Goal: Task Accomplishment & Management: Manage account settings

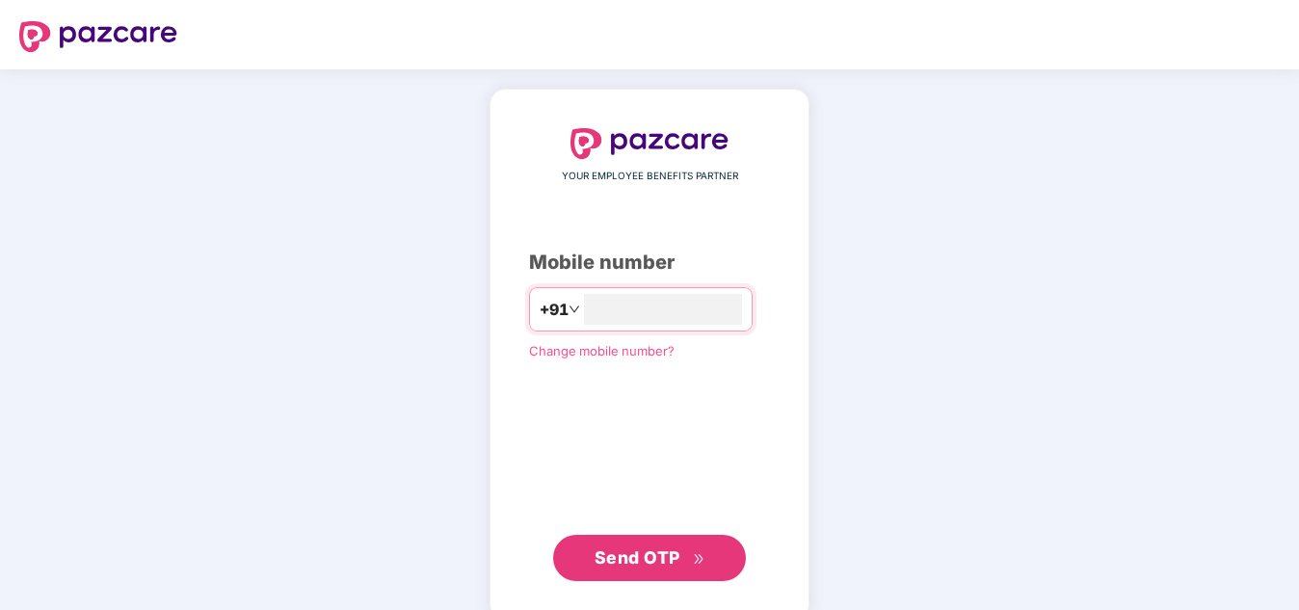
type input "**********"
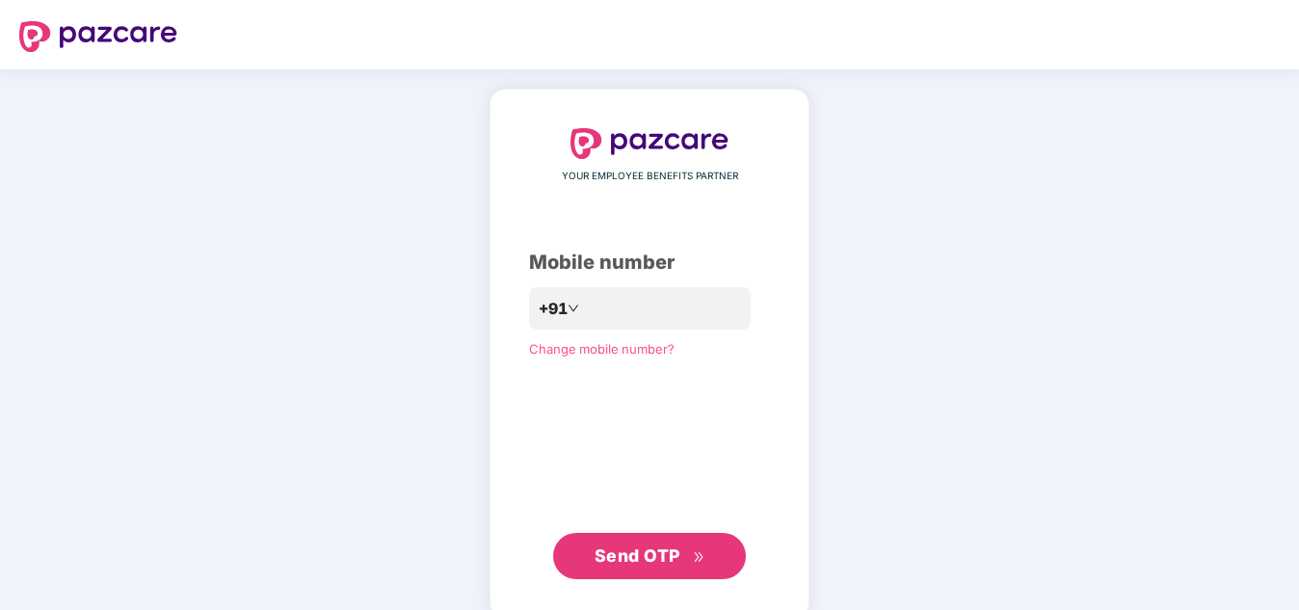
click at [624, 556] on span "Send OTP" at bounding box center [637, 555] width 86 height 20
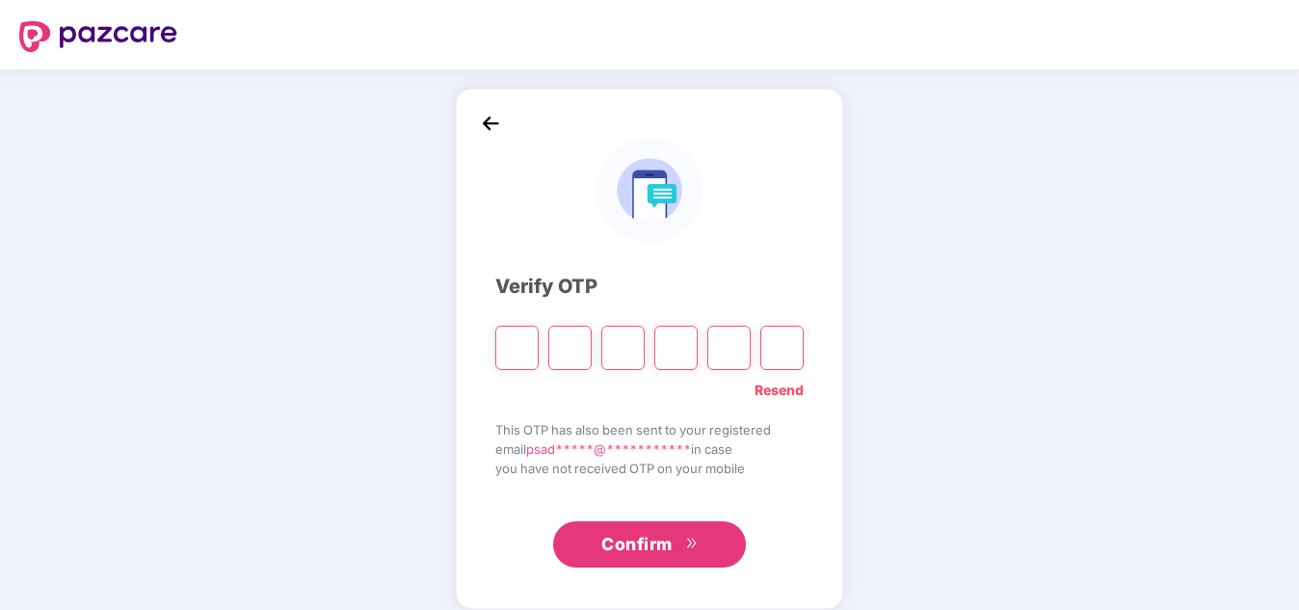
type input "*"
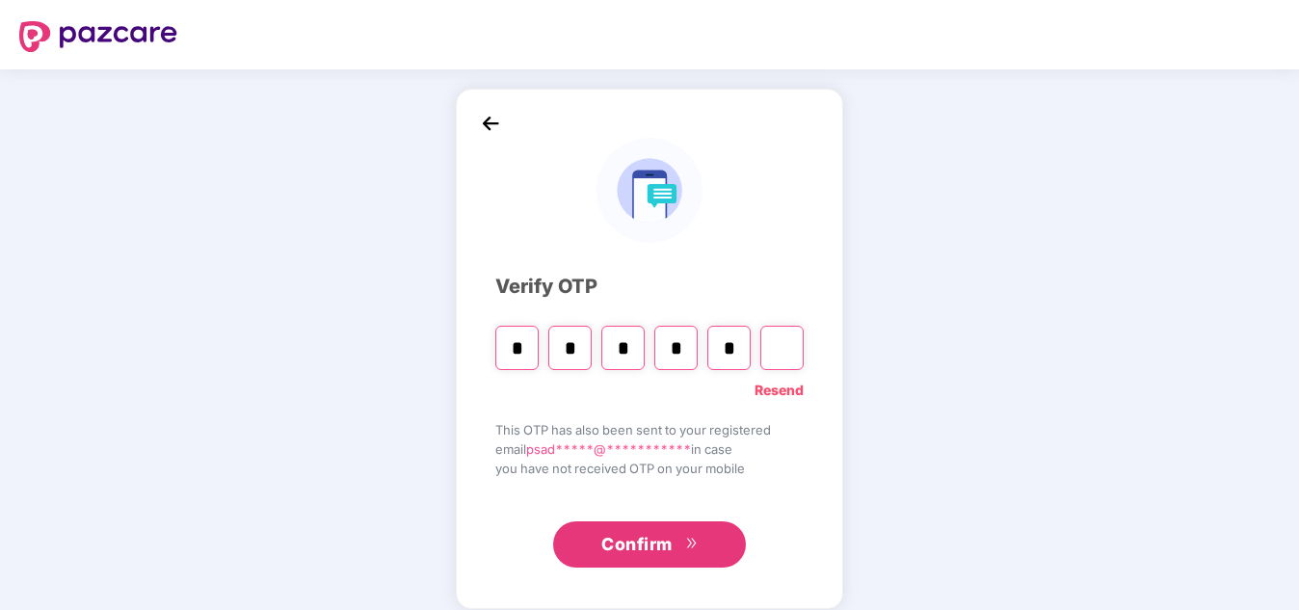
type input "*"
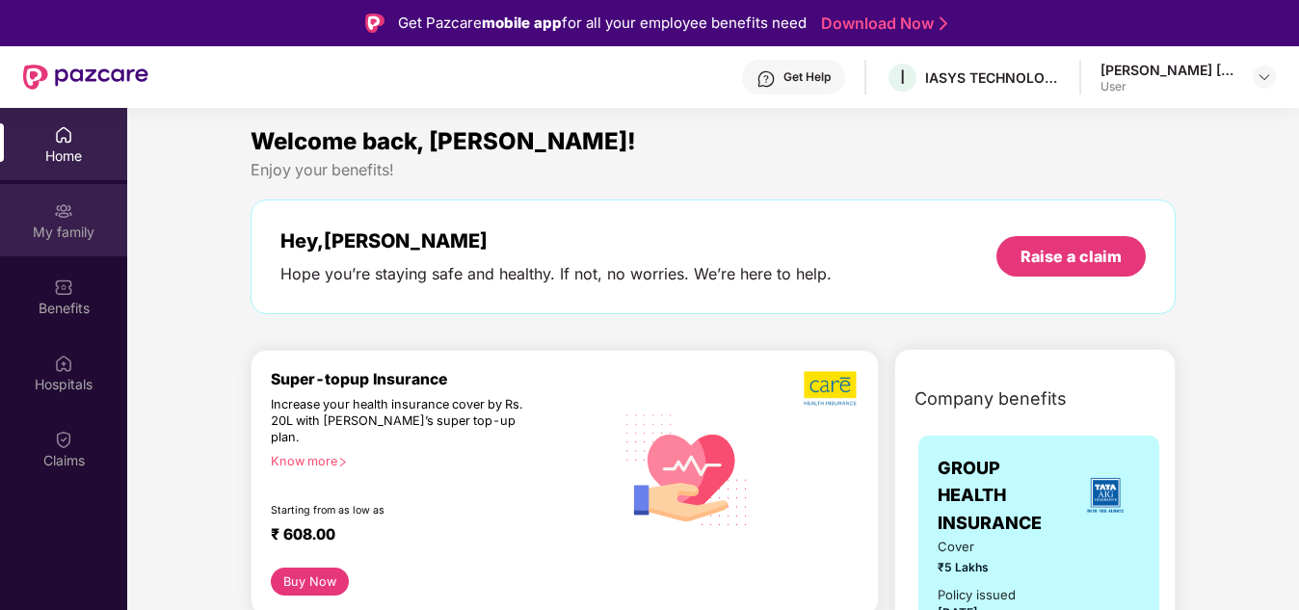
click at [82, 234] on div "My family" at bounding box center [63, 232] width 127 height 19
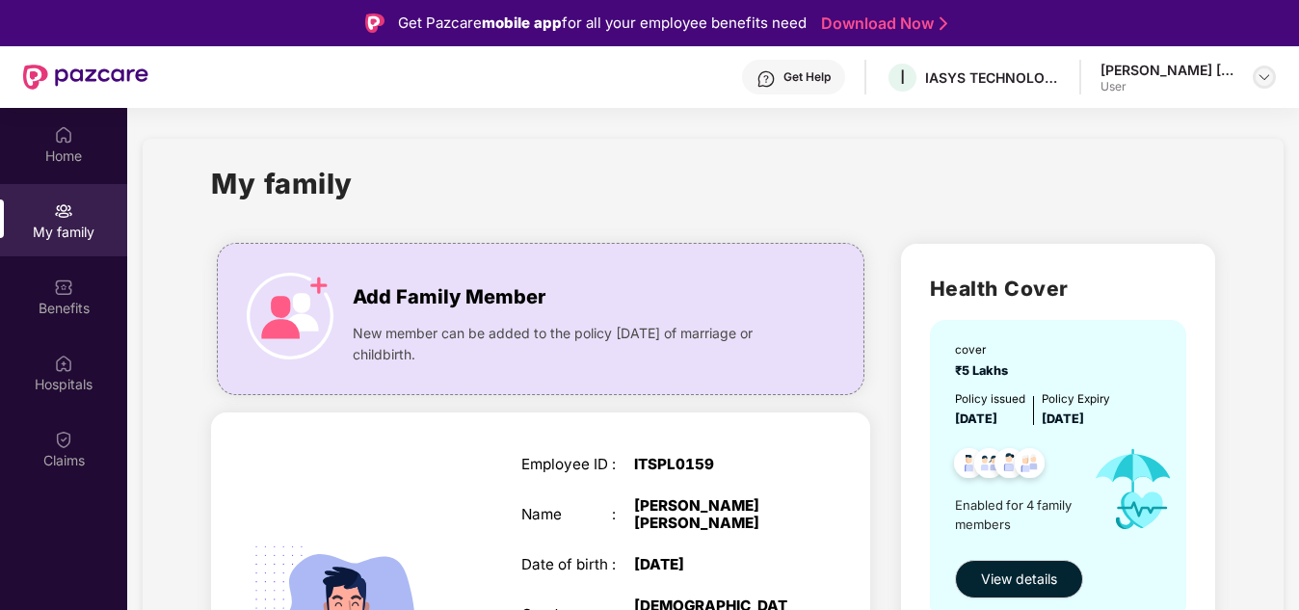
click at [1260, 75] on img at bounding box center [1263, 76] width 15 height 15
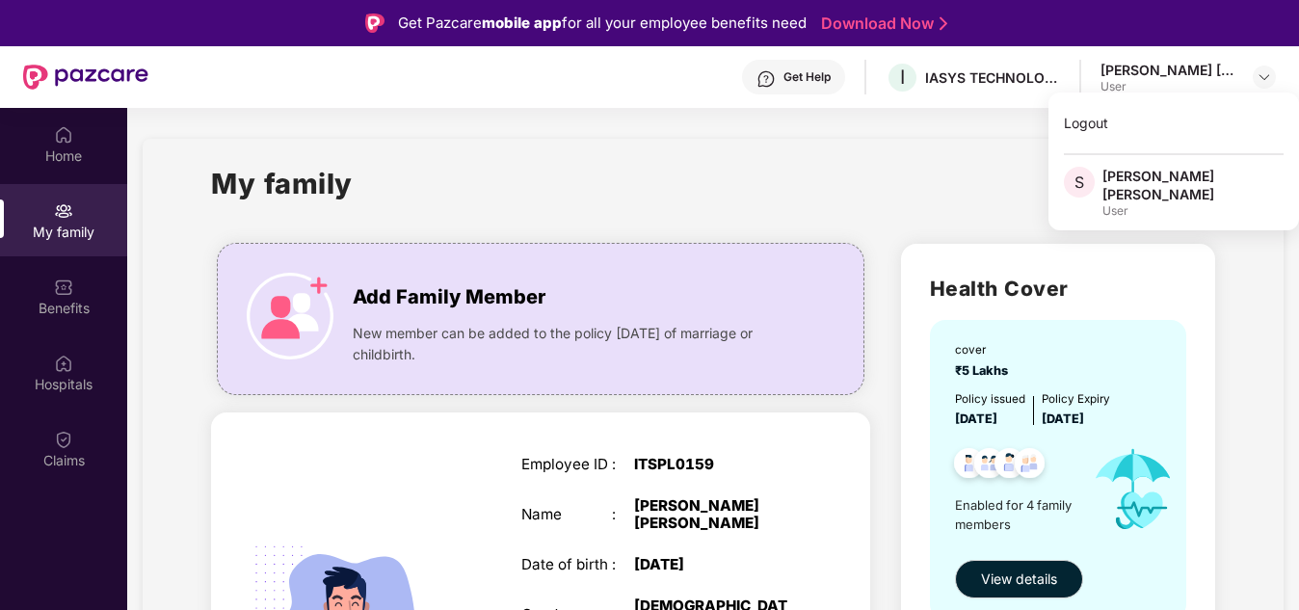
click at [862, 164] on div "My family" at bounding box center [712, 195] width 1003 height 66
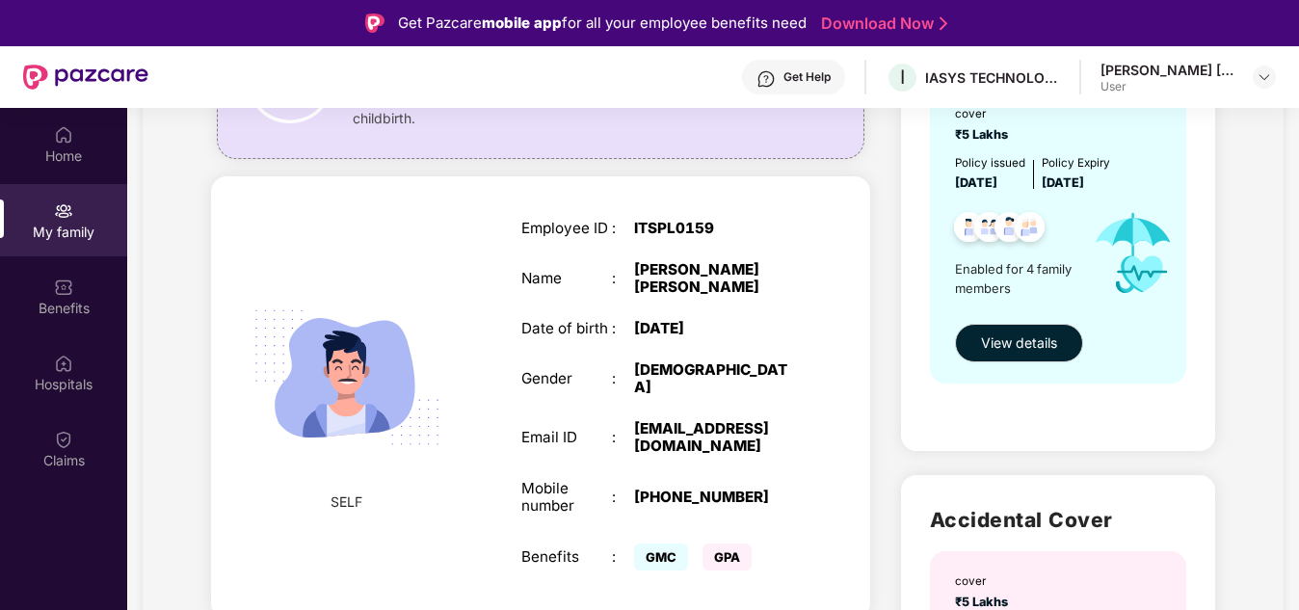
scroll to position [134, 0]
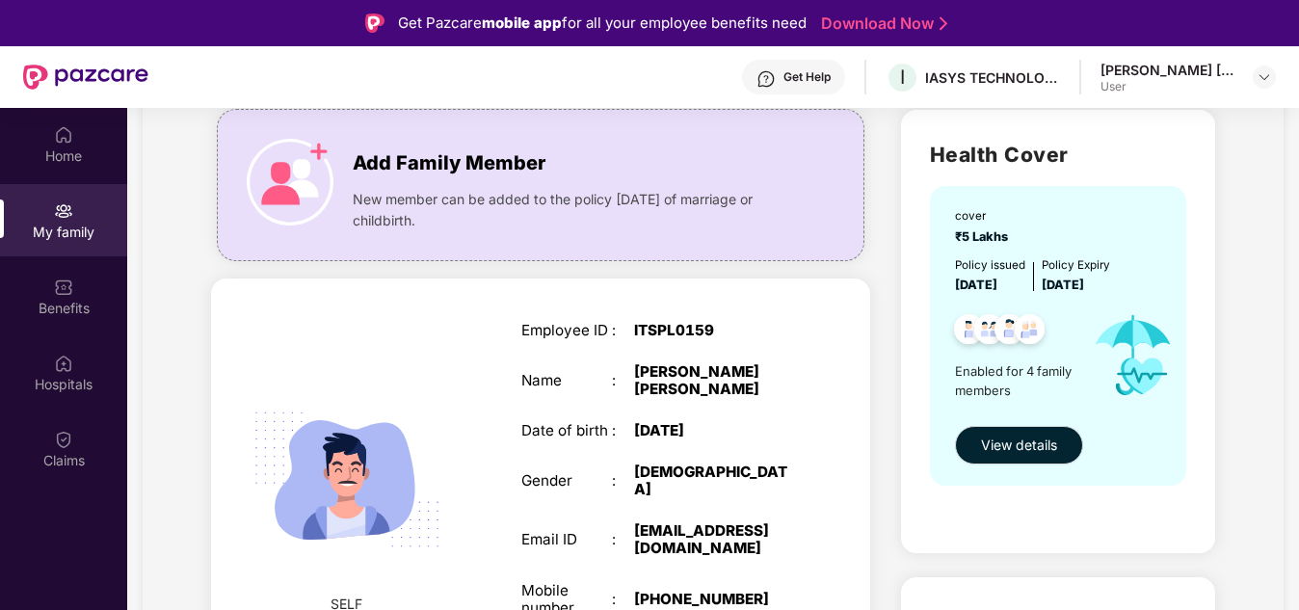
click at [824, 329] on div "SELF Employee ID : ITSPL0159 Name : [PERSON_NAME] [PERSON_NAME] Date of birth :…" at bounding box center [540, 499] width 659 height 442
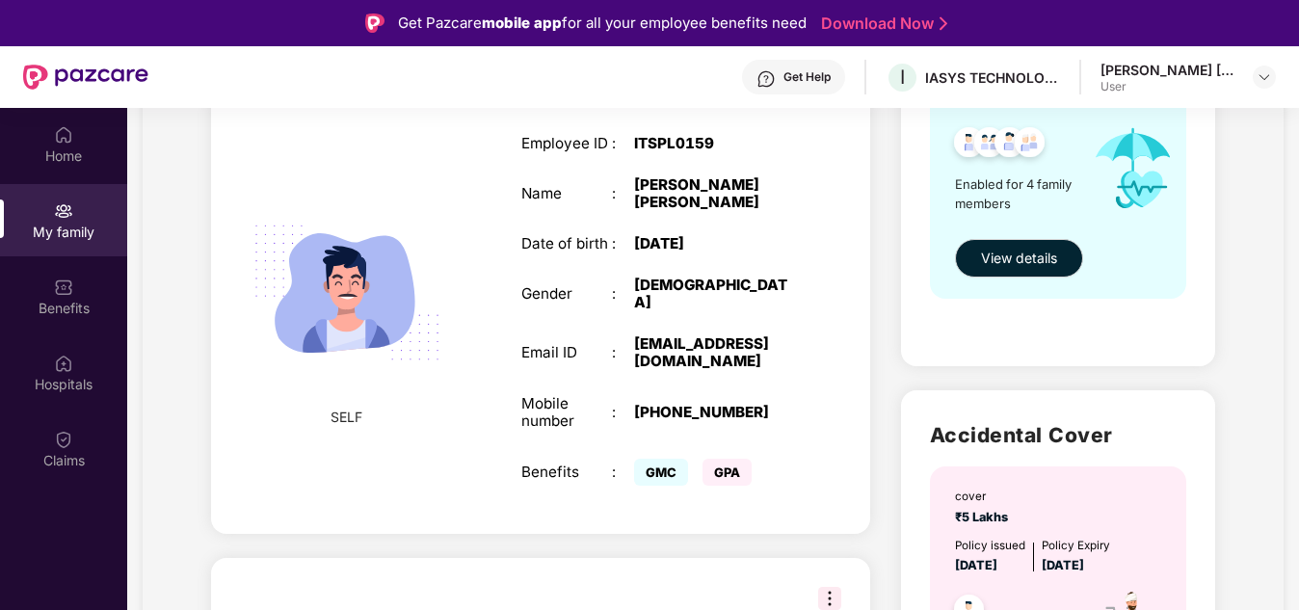
scroll to position [230, 0]
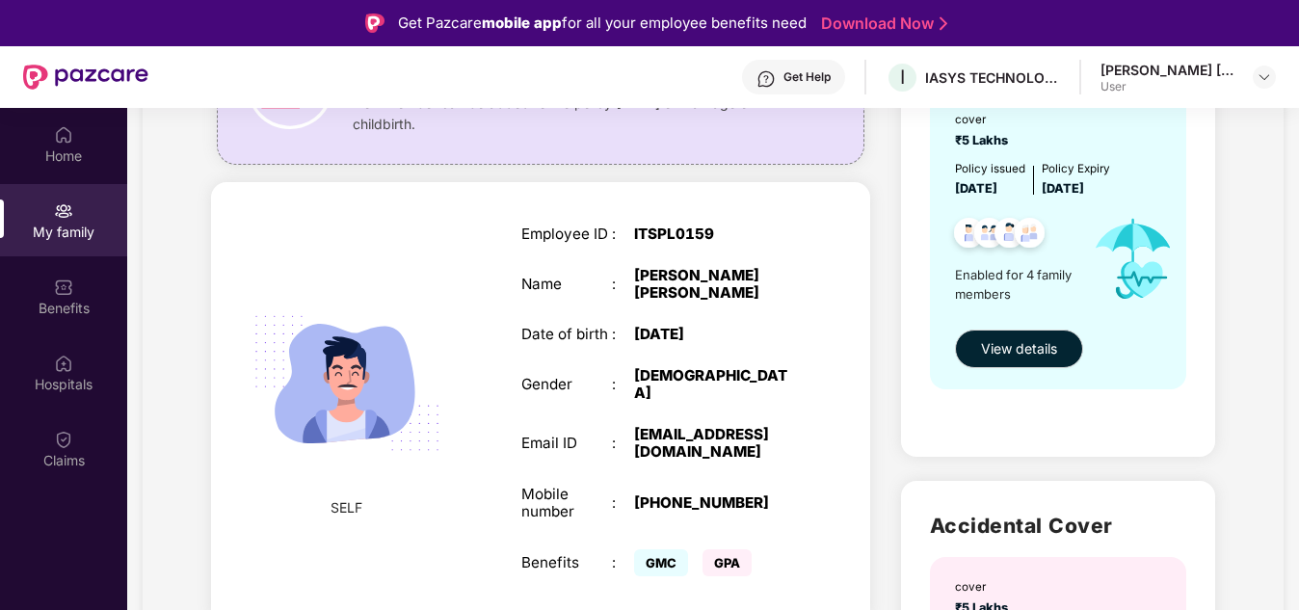
click at [796, 253] on div "Employee ID : ITSPL0159 Name : [PERSON_NAME] [PERSON_NAME] Date of birth : [DEM…" at bounding box center [657, 403] width 310 height 404
click at [797, 251] on div "Employee ID : ITSPL0159 Name : [PERSON_NAME] [PERSON_NAME] Date of birth : [DEM…" at bounding box center [657, 403] width 310 height 404
click at [502, 244] on div "Employee ID : ITSPL0159 Name : [PERSON_NAME] [PERSON_NAME] Date of birth : [DEM…" at bounding box center [657, 403] width 310 height 404
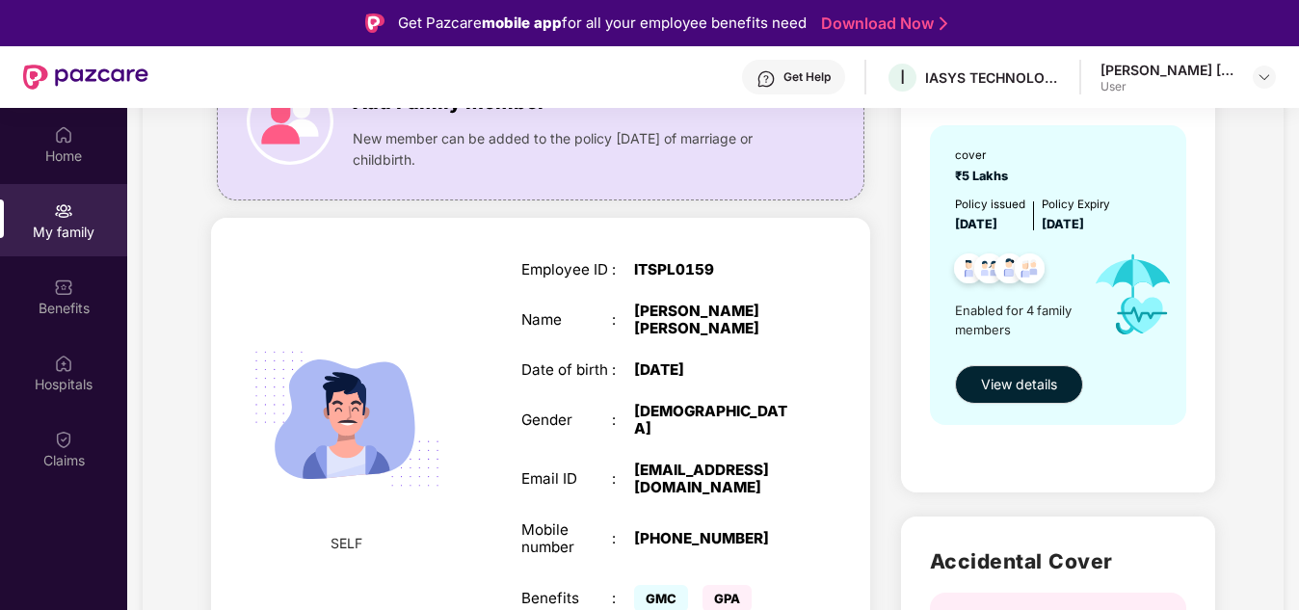
scroll to position [289, 0]
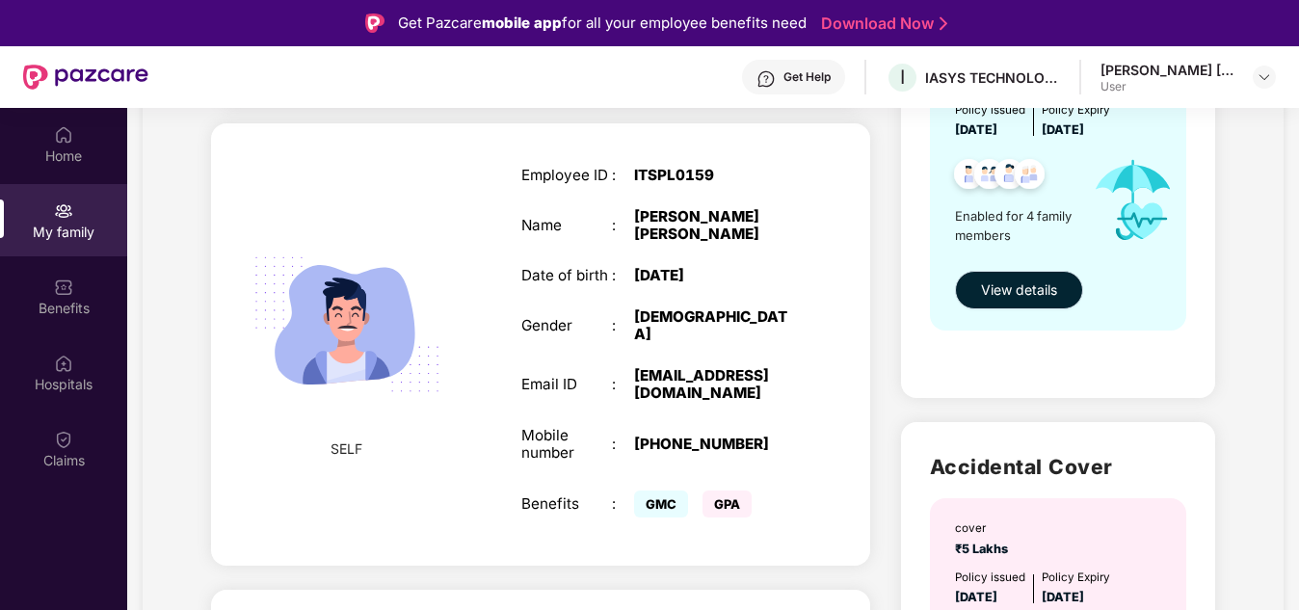
click at [1027, 282] on span "View details" at bounding box center [1019, 289] width 76 height 21
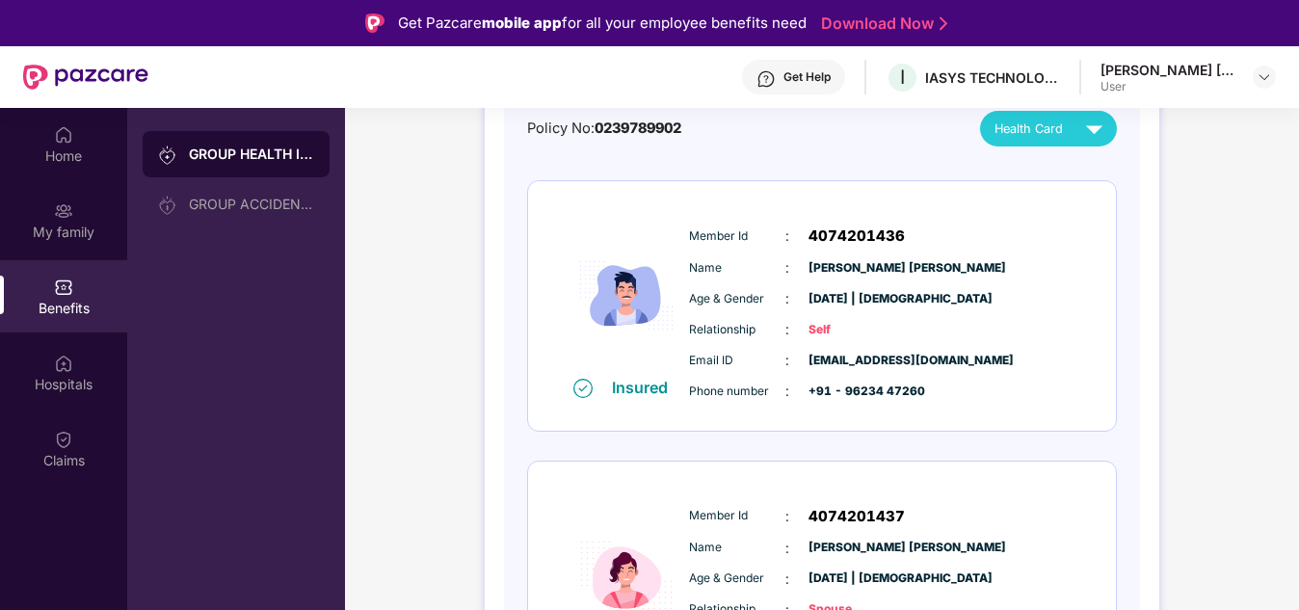
scroll to position [96, 0]
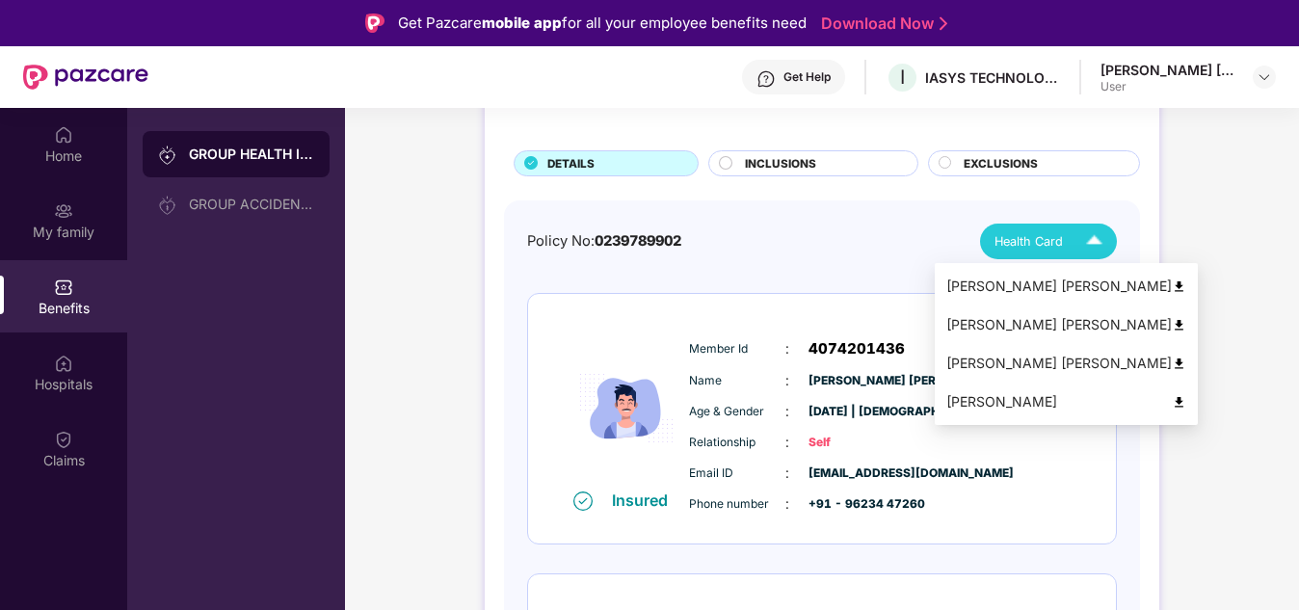
click at [1171, 288] on img at bounding box center [1178, 286] width 14 height 14
click at [1092, 238] on img at bounding box center [1094, 241] width 34 height 34
click at [1171, 325] on img at bounding box center [1178, 325] width 14 height 14
click at [1092, 240] on img at bounding box center [1094, 241] width 34 height 34
click at [1171, 360] on img at bounding box center [1178, 363] width 14 height 14
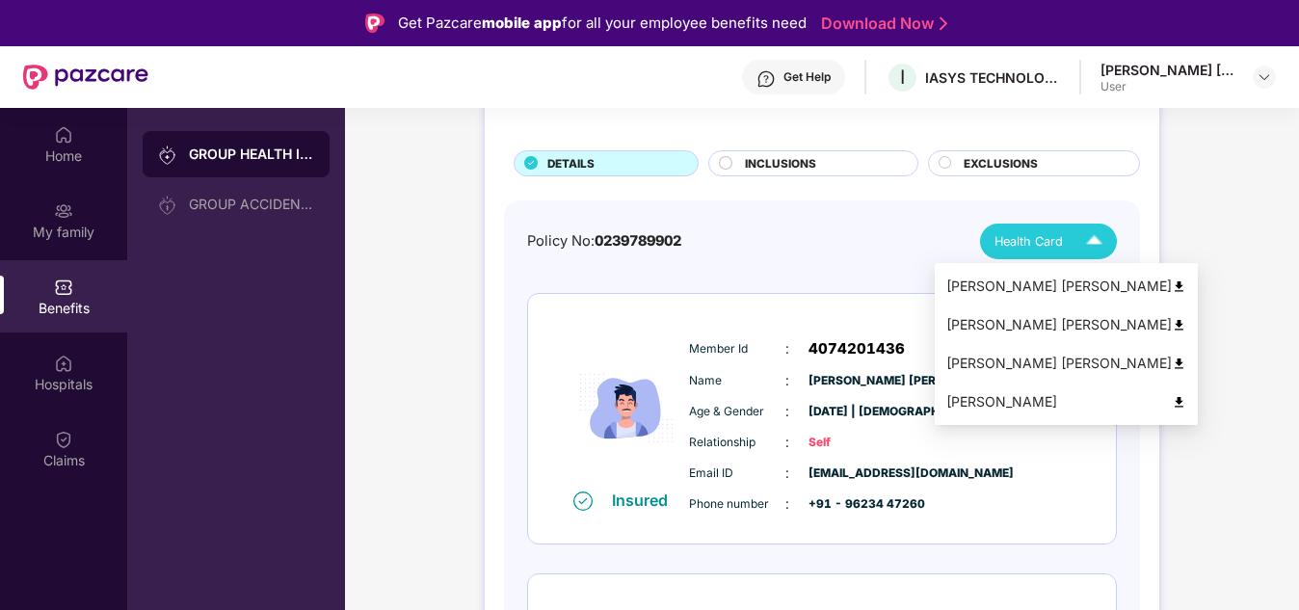
click at [1092, 239] on img at bounding box center [1094, 241] width 34 height 34
click at [1171, 400] on img at bounding box center [1178, 402] width 14 height 14
